Goal: Information Seeking & Learning: Learn about a topic

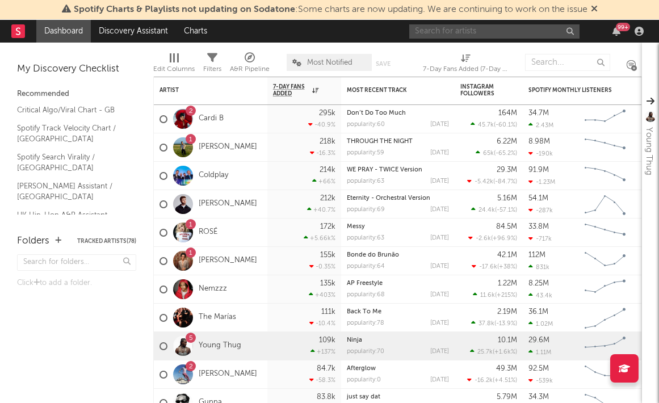
click at [440, 33] on input "text" at bounding box center [494, 31] width 170 height 14
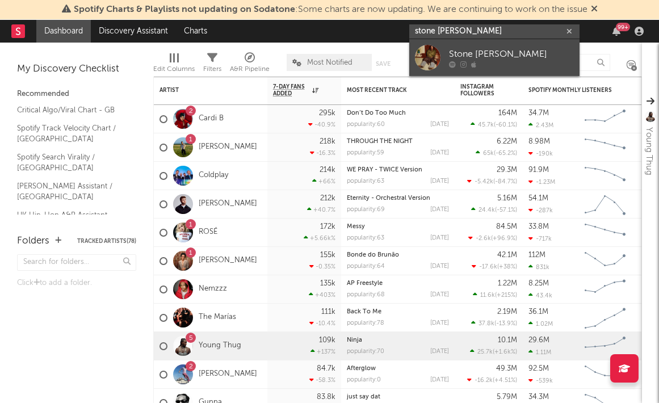
type input "stone [PERSON_NAME]"
click at [467, 61] on div at bounding box center [511, 64] width 125 height 7
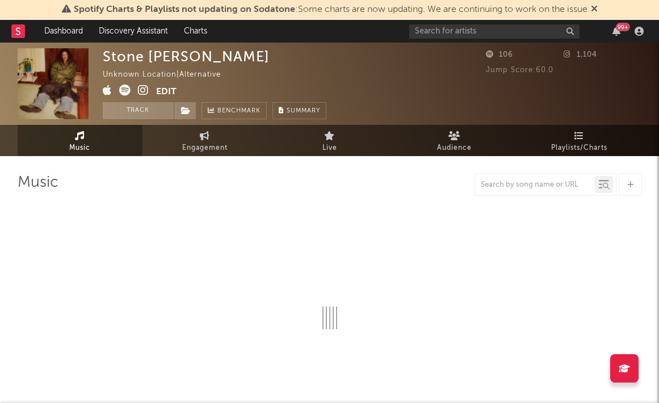
select select "1w"
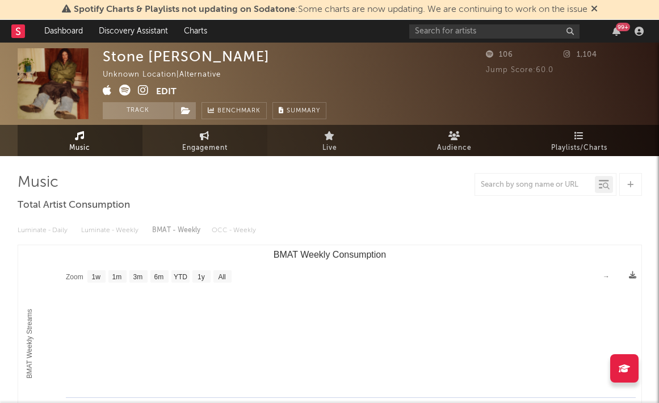
click at [211, 140] on link "Engagement" at bounding box center [204, 140] width 125 height 31
select select "1w"
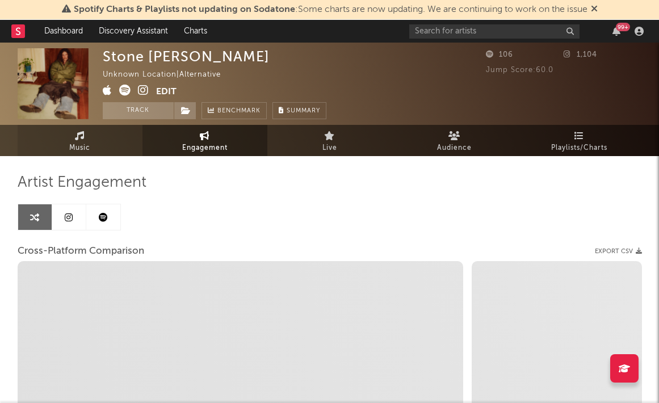
select select "1m"
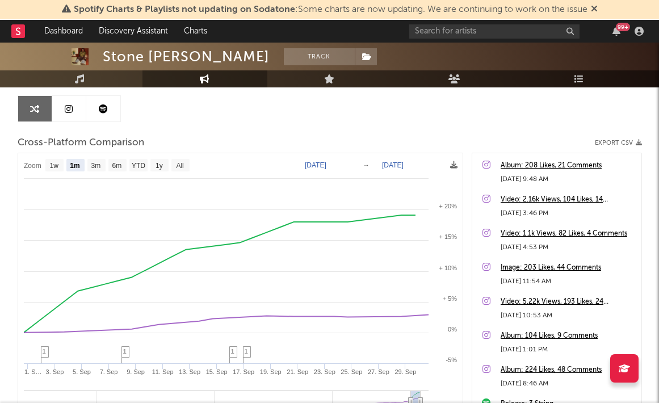
scroll to position [110, 0]
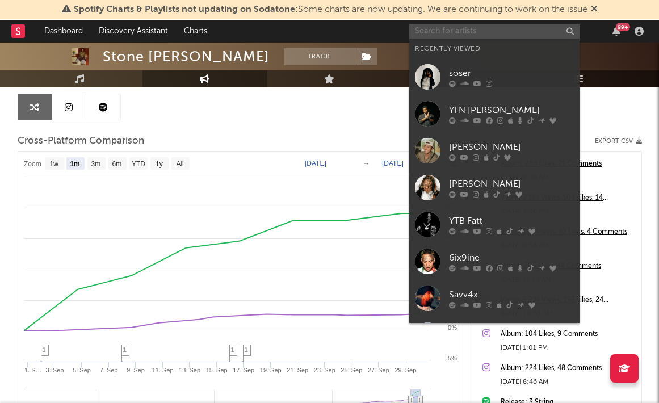
click at [451, 32] on input "text" at bounding box center [494, 31] width 170 height 14
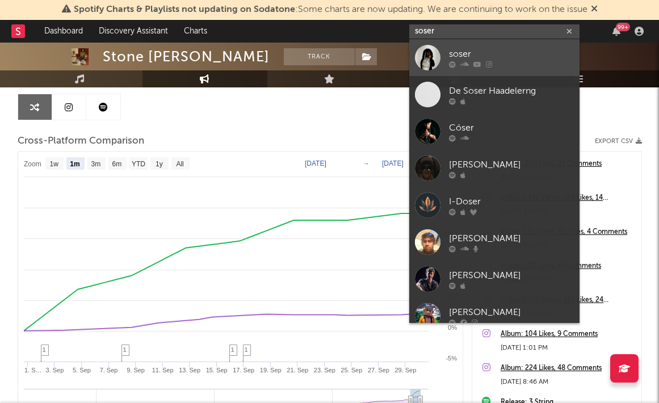
type input "soser"
click at [467, 50] on div "soser" at bounding box center [511, 54] width 125 height 14
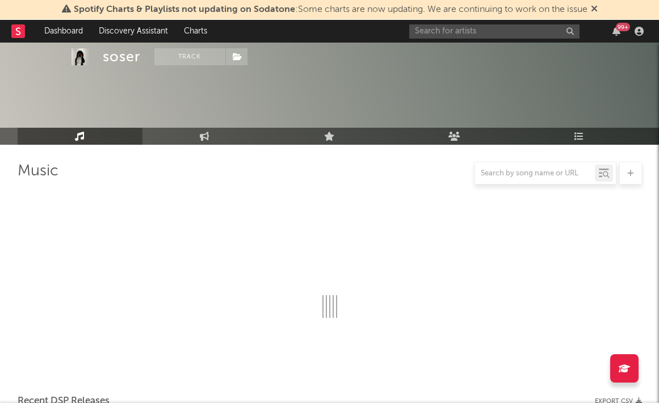
scroll to position [110, 0]
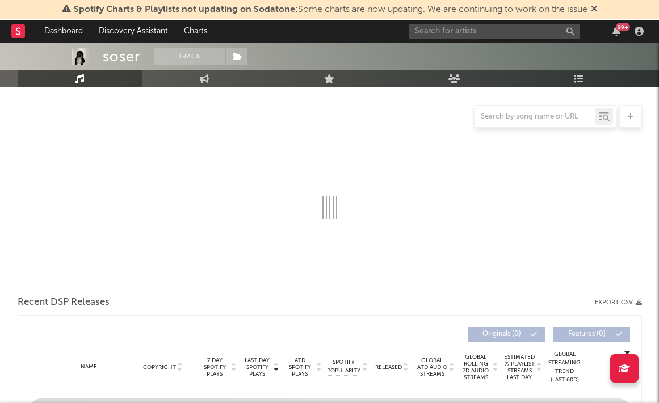
select select "6m"
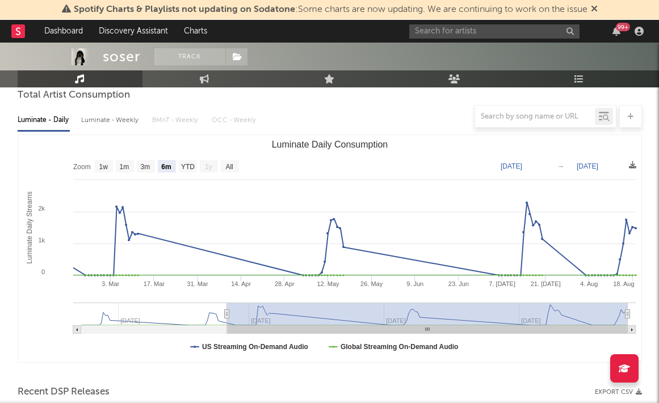
click at [122, 124] on div at bounding box center [330, 116] width 624 height 23
click at [106, 113] on div at bounding box center [330, 116] width 624 height 23
click at [103, 121] on div at bounding box center [330, 116] width 624 height 23
click at [112, 124] on div at bounding box center [330, 116] width 624 height 23
click at [103, 111] on div at bounding box center [330, 116] width 624 height 23
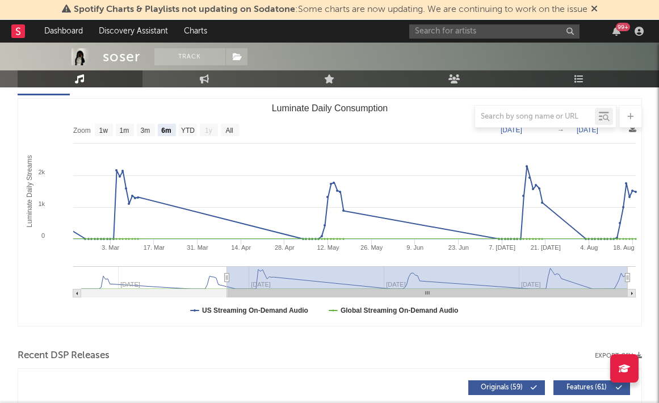
scroll to position [159, 0]
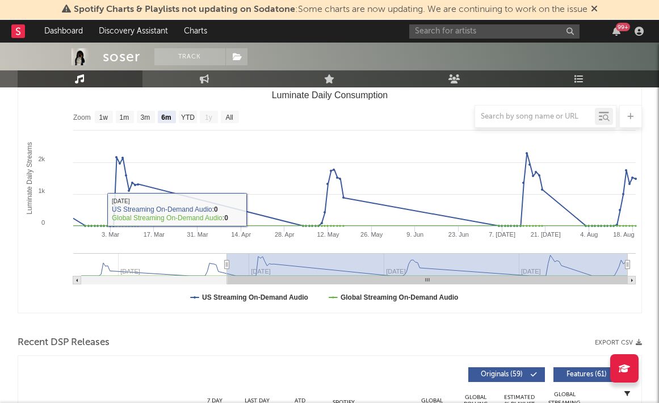
click at [138, 295] on rect "Luminate Daily Consumption" at bounding box center [329, 199] width 623 height 227
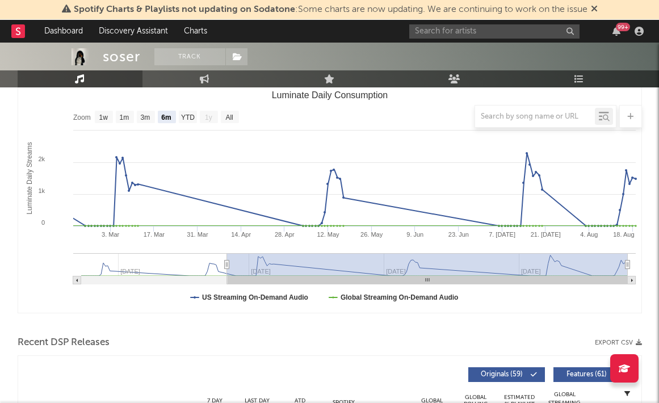
click at [290, 252] on rect "Luminate Daily Consumption" at bounding box center [329, 199] width 623 height 227
click at [306, 264] on rect "Luminate Daily Consumption" at bounding box center [427, 264] width 401 height 23
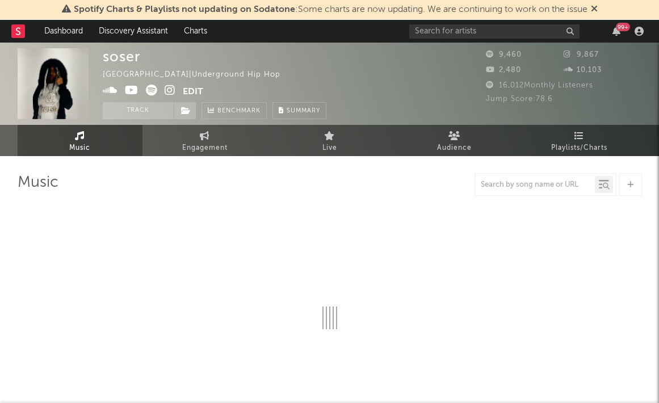
select select "6m"
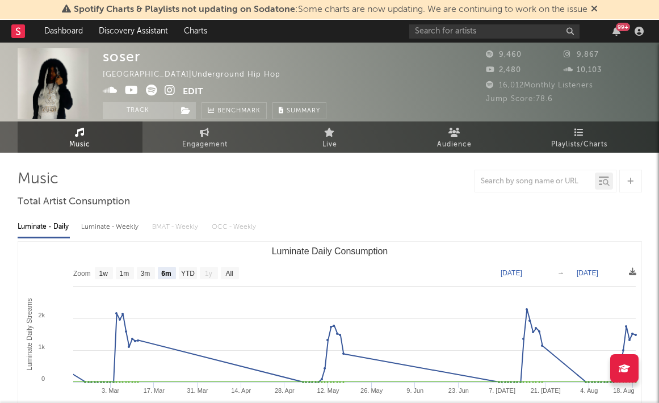
scroll to position [6, 0]
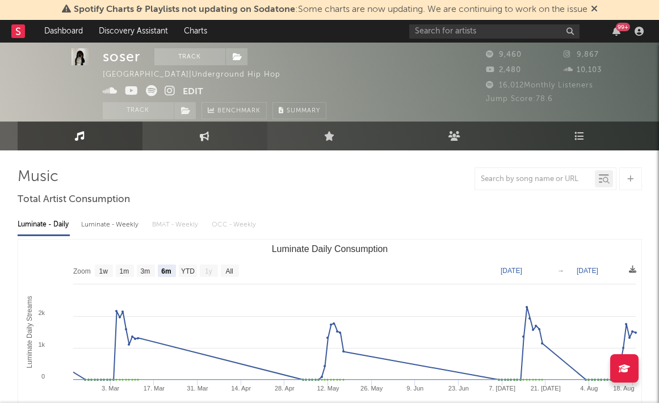
click at [194, 126] on link "Engagement" at bounding box center [204, 135] width 125 height 29
select select "1w"
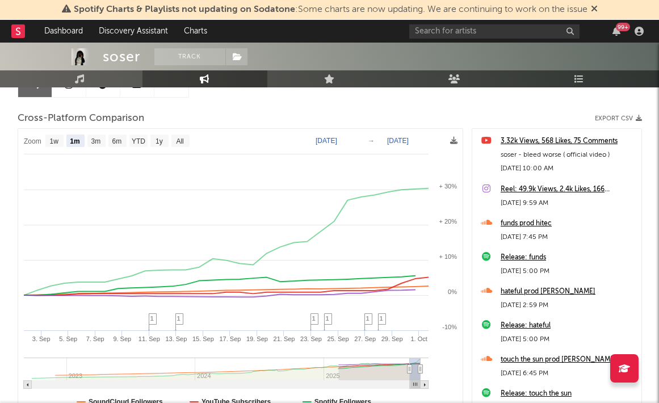
scroll to position [142, 0]
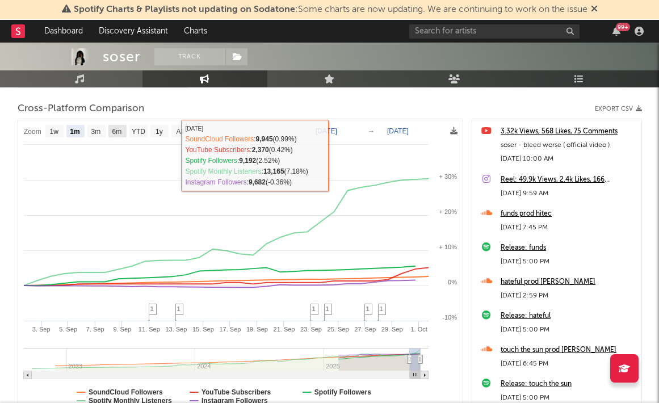
click at [115, 133] on text "6m" at bounding box center [117, 132] width 10 height 8
select select "6m"
type input "[DATE]"
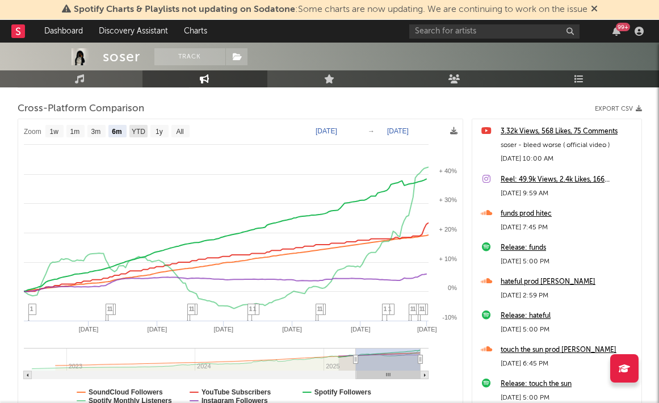
click at [132, 126] on rect at bounding box center [138, 131] width 18 height 12
select select "YTD"
type input "[DATE]"
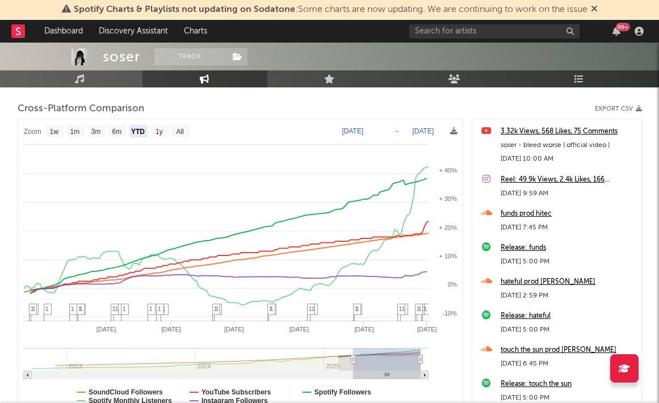
select select "1w"
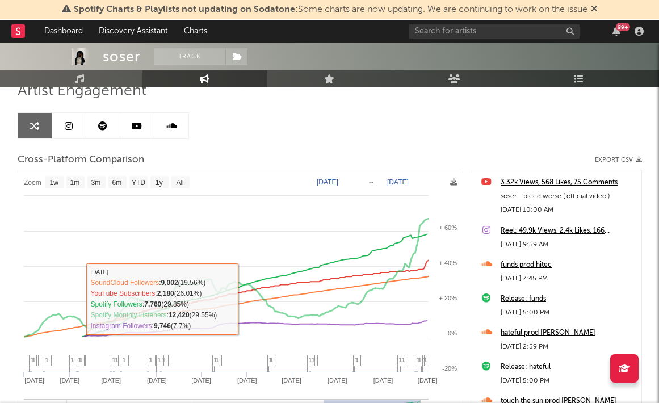
scroll to position [64, 0]
